Goal: Find specific page/section: Find specific page/section

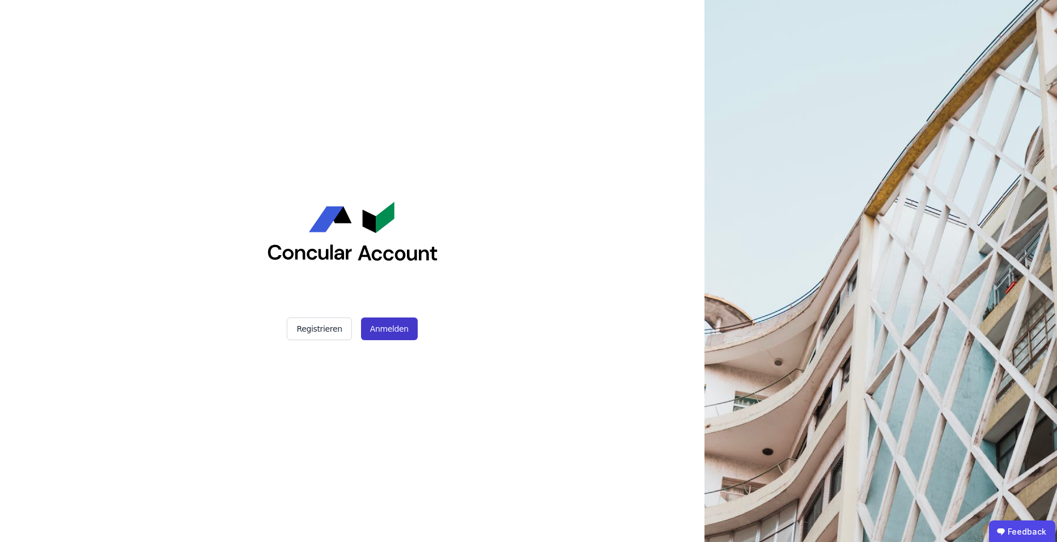
click at [393, 331] on button "Anmelden" at bounding box center [389, 328] width 57 height 23
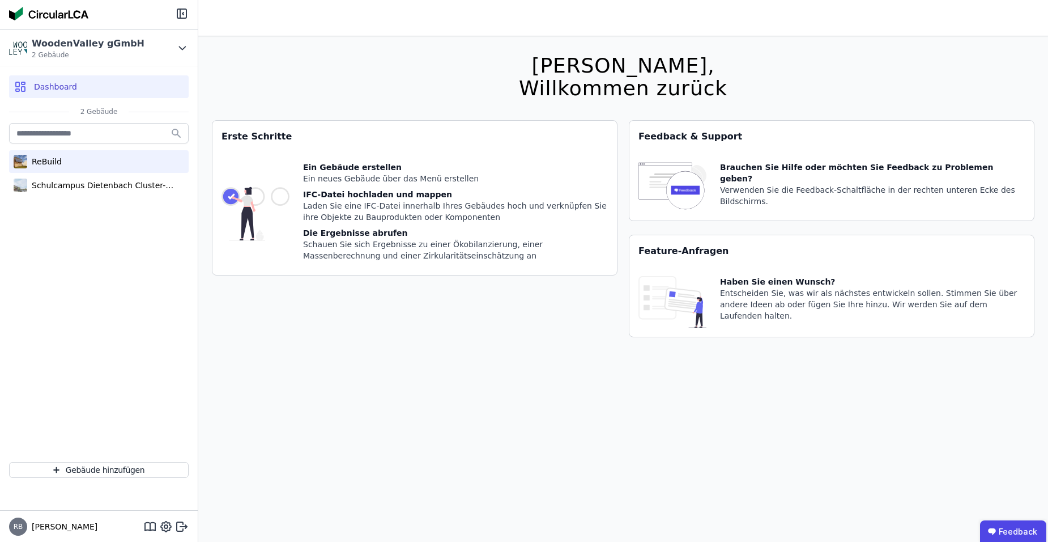
click at [39, 160] on div "ReBuild" at bounding box center [44, 161] width 35 height 11
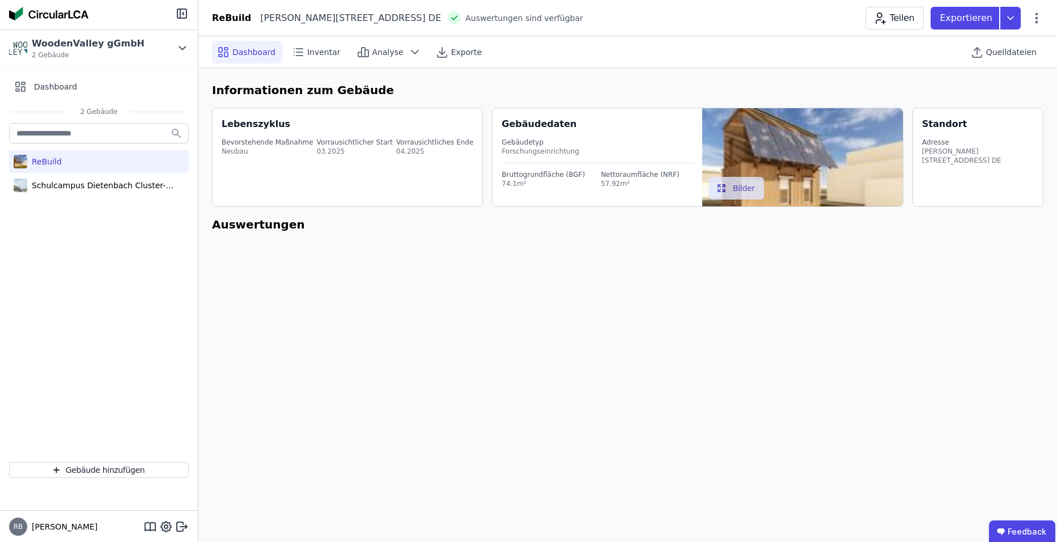
select select "*"
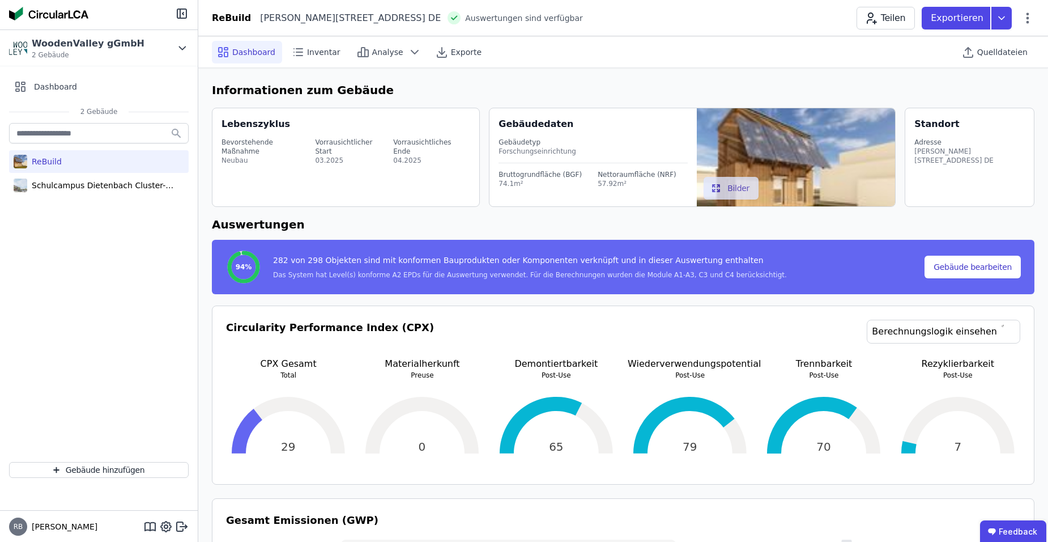
click at [49, 235] on div "ReBuild Schulcampus Dietenbach Cluster-Schule" at bounding box center [99, 287] width 198 height 332
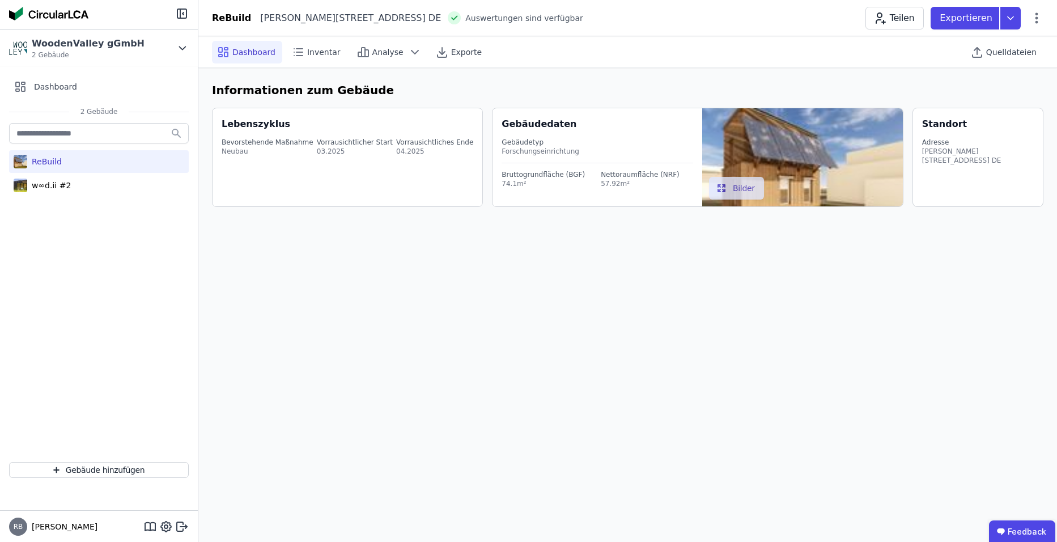
select select "*"
